Goal: Use online tool/utility: Utilize a website feature to perform a specific function

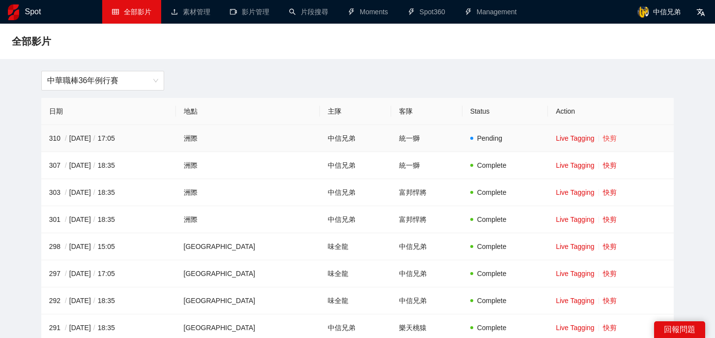
click at [603, 139] on link "快剪" at bounding box center [610, 138] width 14 height 8
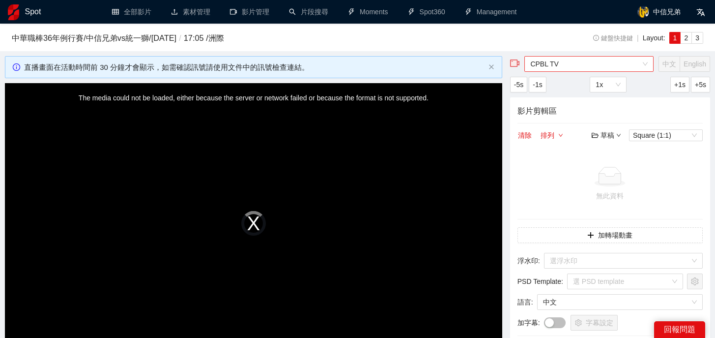
click at [587, 65] on span "CPBL TV" at bounding box center [589, 64] width 118 height 15
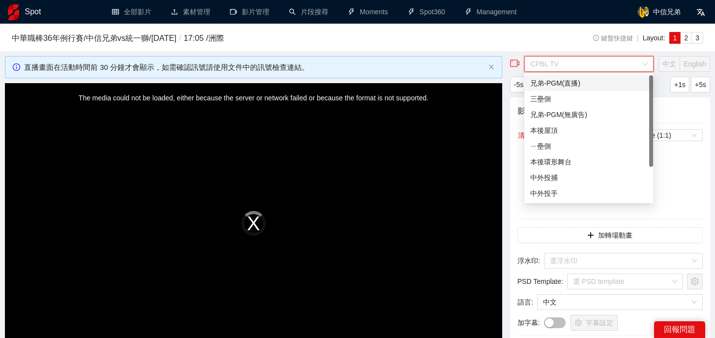
click at [573, 84] on div "兄弟-PGM(直播)" at bounding box center [588, 83] width 117 height 11
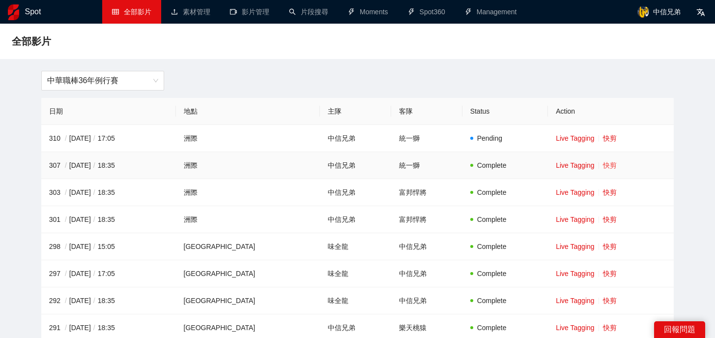
click at [603, 169] on link "快剪" at bounding box center [610, 165] width 14 height 8
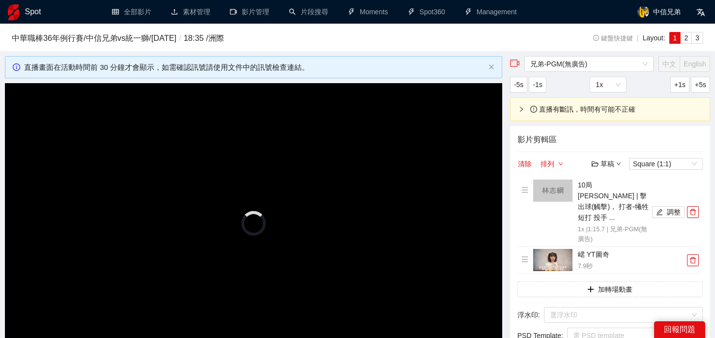
click at [695, 175] on div "影片剪輯區 清除 排列 草稿 Square (1:1) 10局 [PERSON_NAME] | 擊出球(觸擊)， 打者-犧牲短打 投手 ... 1x | 1:…" at bounding box center [610, 273] width 200 height 294
click at [693, 220] on li "10局 [PERSON_NAME] | 擊出球(觸擊)， 打者-犧牲短打 投手 ... 1x | 1:15.7 | 兄弟-PGM(無廣告) 調整" at bounding box center [610, 211] width 177 height 65
click at [693, 211] on button "button" at bounding box center [693, 212] width 12 height 12
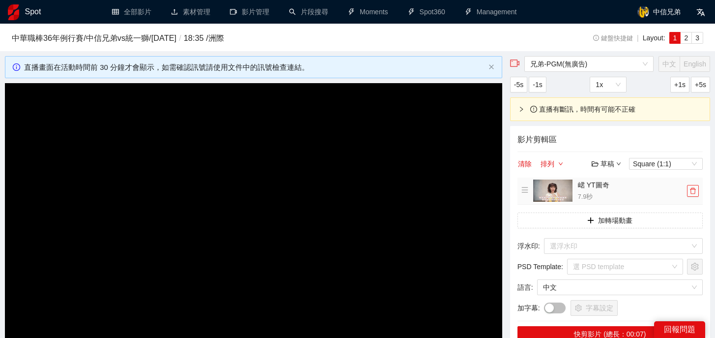
click at [692, 189] on icon "delete" at bounding box center [693, 191] width 6 height 6
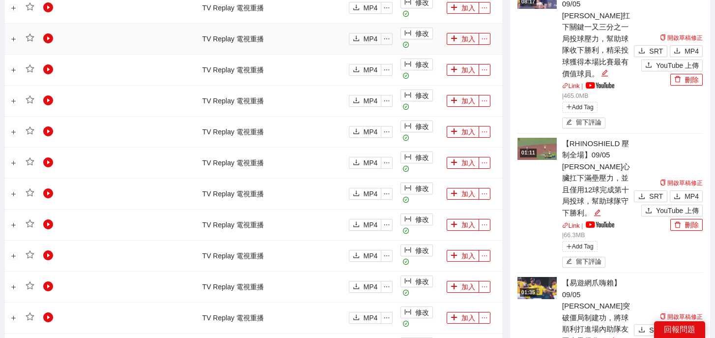
scroll to position [1036, 0]
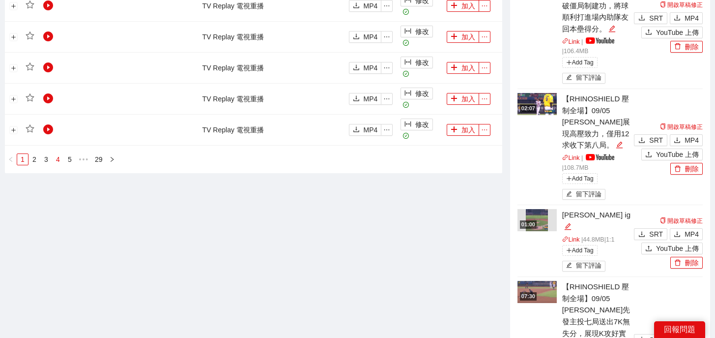
click at [59, 160] on link "4" at bounding box center [58, 159] width 11 height 11
click at [81, 160] on link "6" at bounding box center [81, 159] width 11 height 11
click at [96, 161] on link "8" at bounding box center [97, 159] width 11 height 11
click at [99, 161] on link "10" at bounding box center [99, 159] width 14 height 11
click at [104, 160] on link "12" at bounding box center [104, 159] width 14 height 11
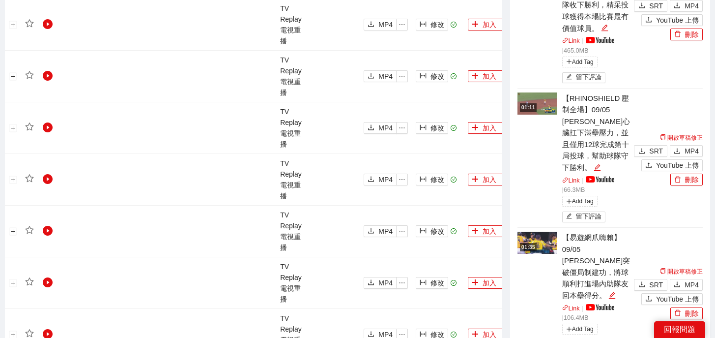
scroll to position [1030, 0]
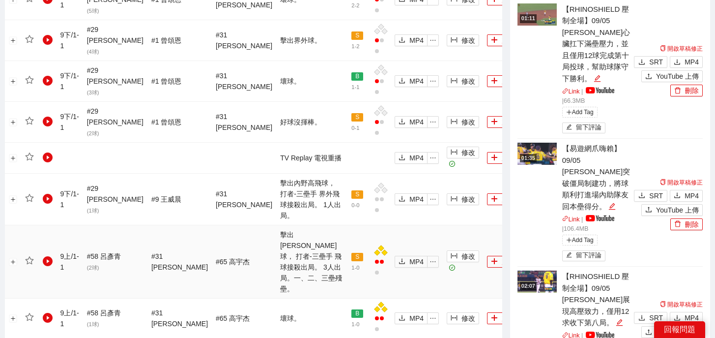
scroll to position [908, 0]
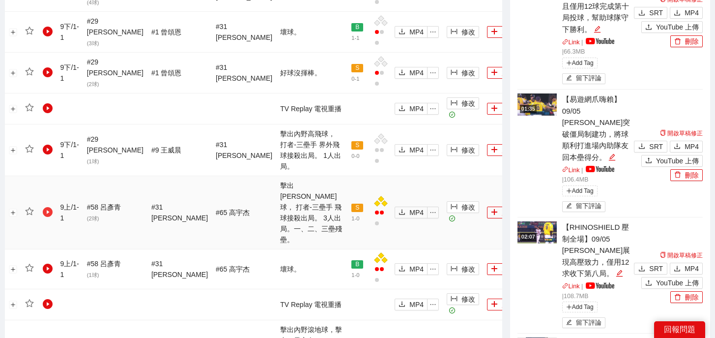
click at [47, 207] on icon "play-circle" at bounding box center [48, 212] width 10 height 10
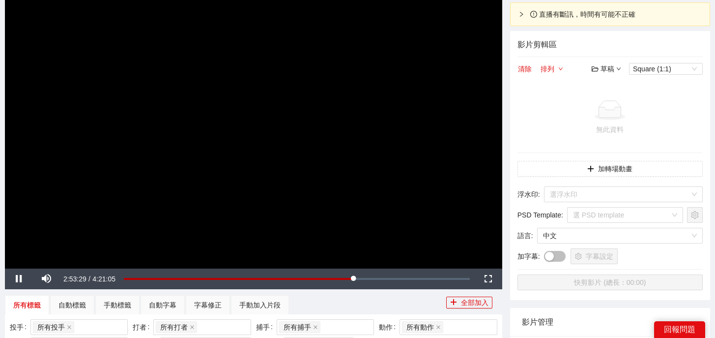
scroll to position [121, 0]
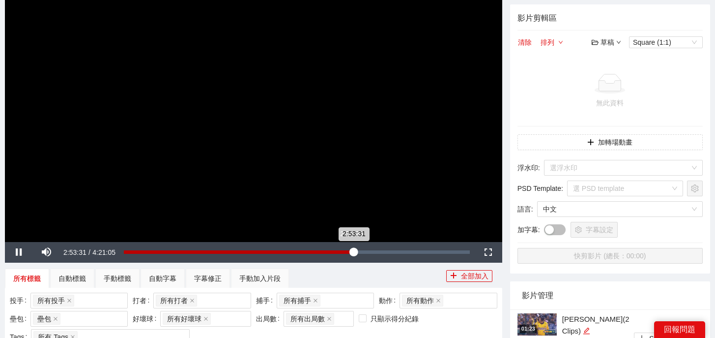
click at [350, 253] on div "2:53:31" at bounding box center [239, 251] width 230 height 3
click at [22, 252] on span "Video Player" at bounding box center [19, 252] width 28 height 0
